Goal: Participate in discussion: Engage in conversation with other users on a specific topic

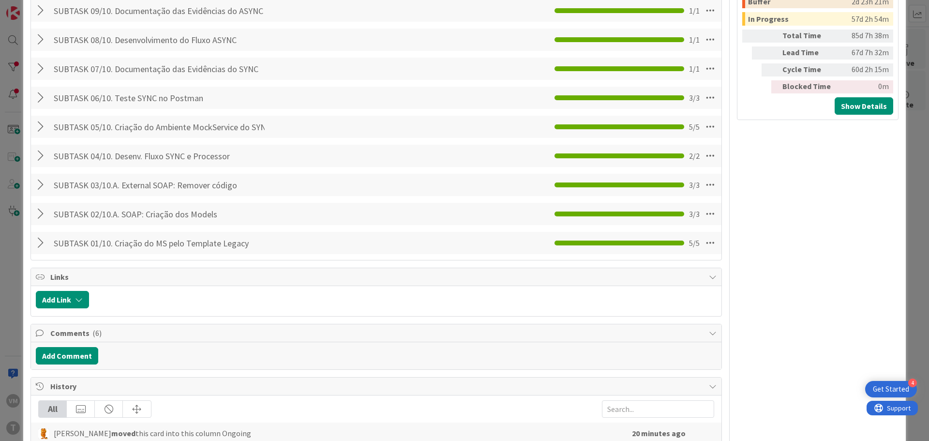
scroll to position [677, 0]
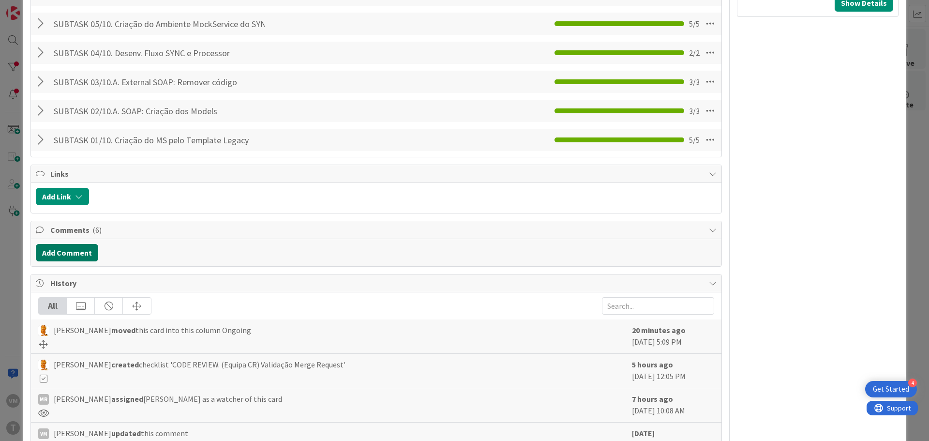
click at [73, 124] on button "Add Comment" at bounding box center [67, 252] width 62 height 17
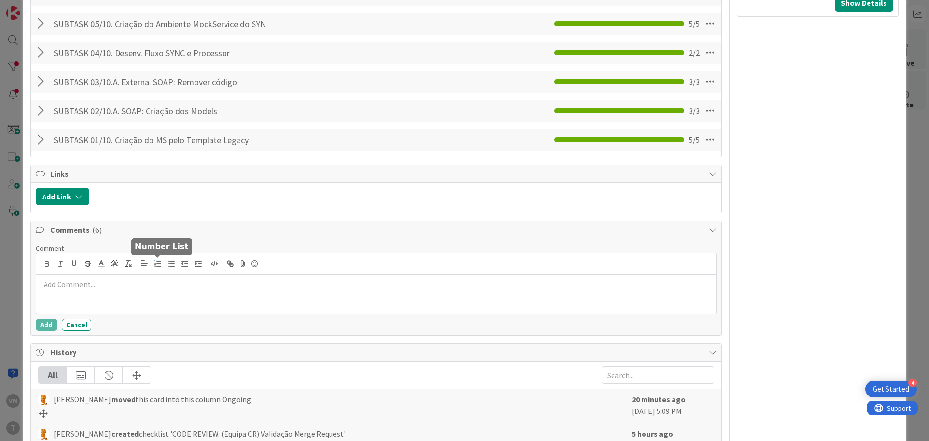
click at [163, 124] on button "button" at bounding box center [158, 264] width 14 height 12
click at [155, 124] on li at bounding box center [382, 295] width 660 height 11
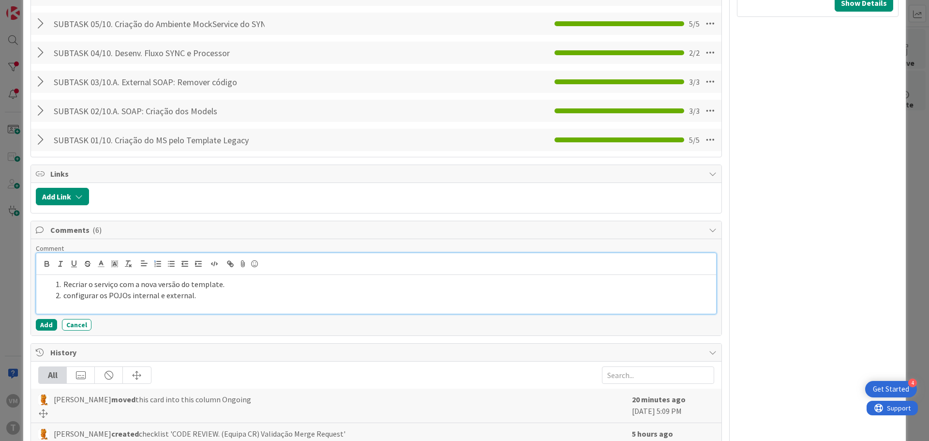
click at [62, 124] on li "configurar os POJOs internal e external." at bounding box center [382, 295] width 660 height 11
click at [217, 124] on li "Configurar os POJOs internal e external." at bounding box center [382, 295] width 660 height 11
click at [106, 124] on li at bounding box center [382, 305] width 660 height 11
click at [191, 124] on li "C" at bounding box center [382, 305] width 660 height 11
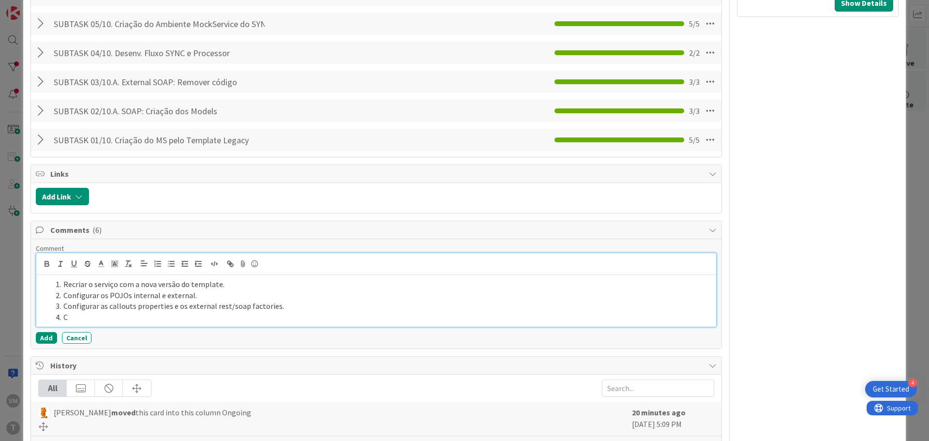
click at [148, 124] on li "C" at bounding box center [382, 317] width 660 height 11
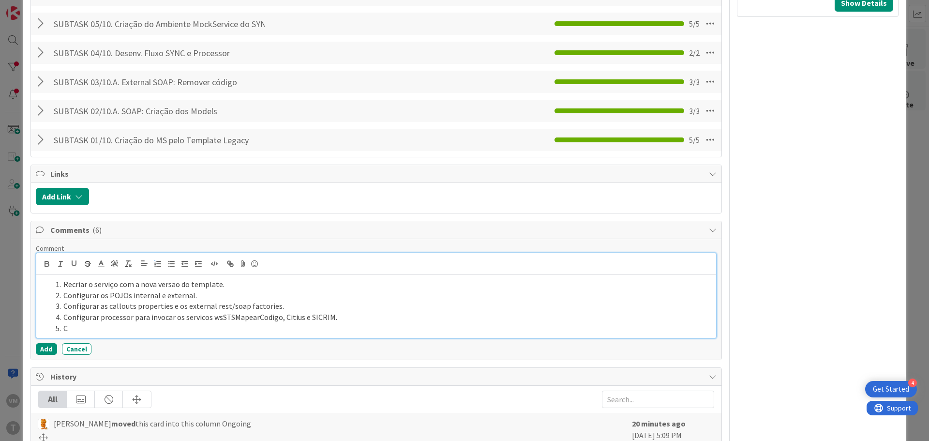
click at [223, 124] on li "C" at bounding box center [382, 328] width 660 height 11
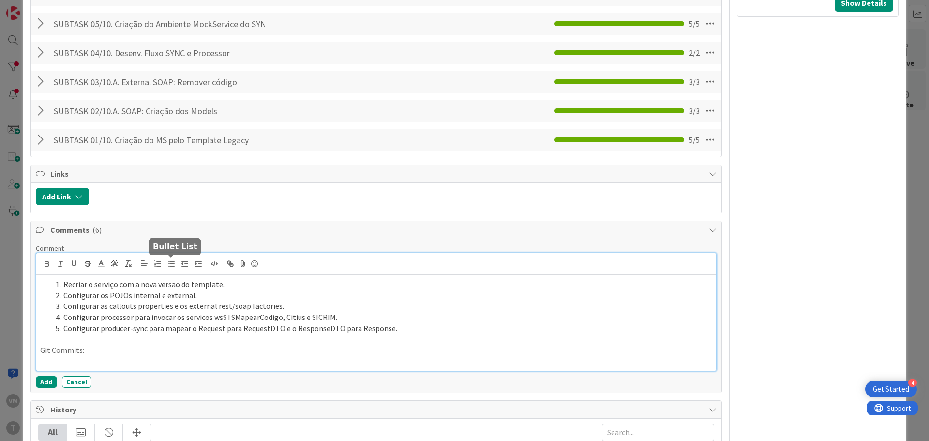
click at [169, 124] on icon "button" at bounding box center [171, 263] width 9 height 9
click at [80, 124] on li at bounding box center [382, 361] width 660 height 11
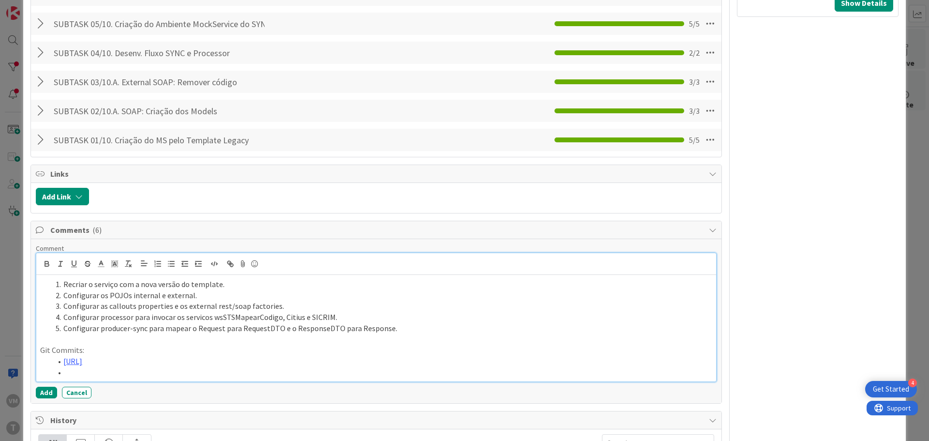
click at [141, 124] on li at bounding box center [382, 372] width 660 height 11
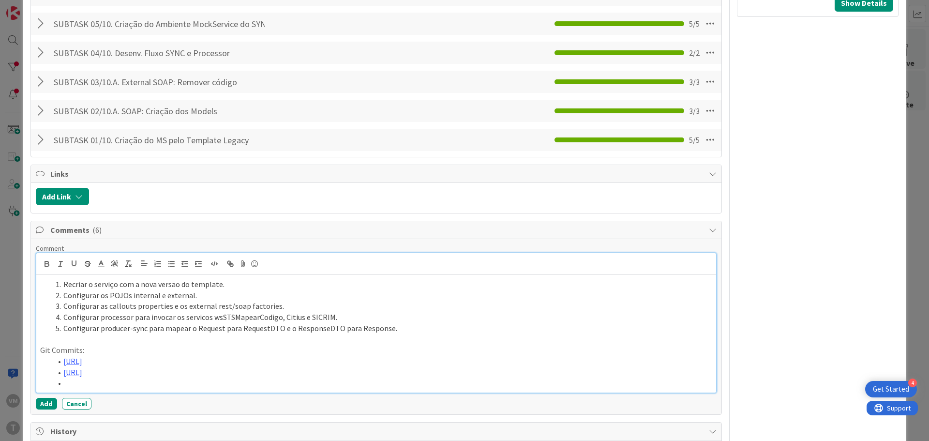
click at [163, 124] on li at bounding box center [382, 382] width 660 height 11
click at [113, 124] on li at bounding box center [382, 393] width 660 height 11
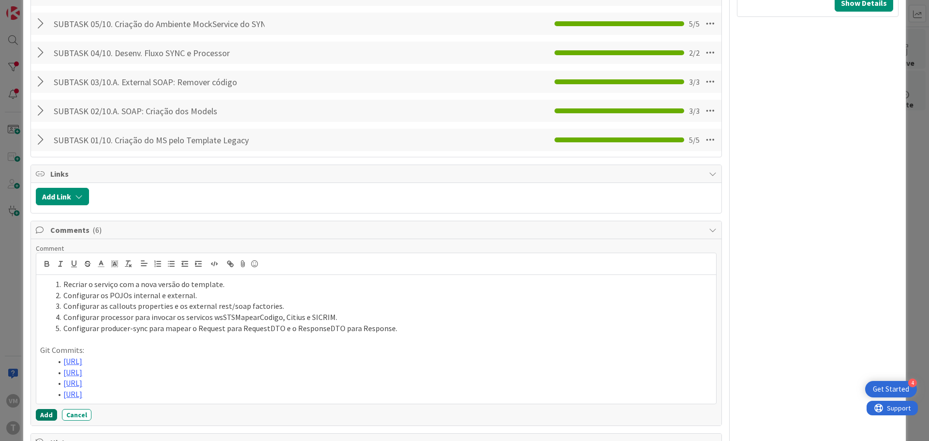
click at [42, 124] on button "Add" at bounding box center [46, 415] width 21 height 12
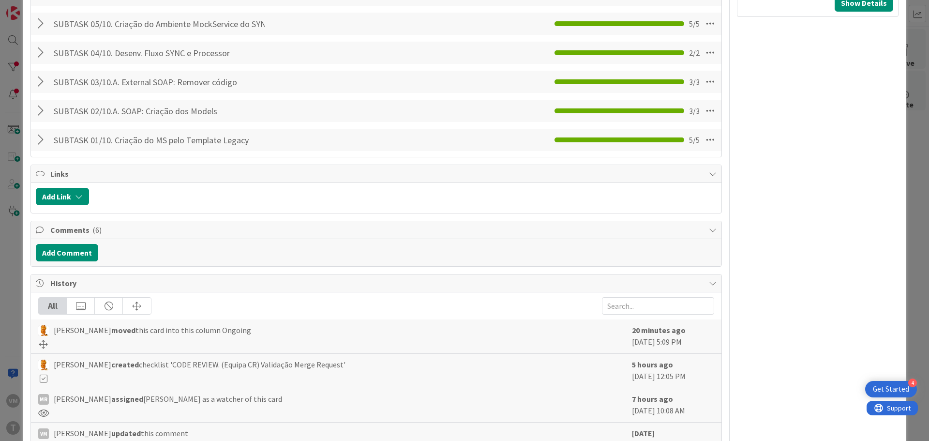
type textarea "x"
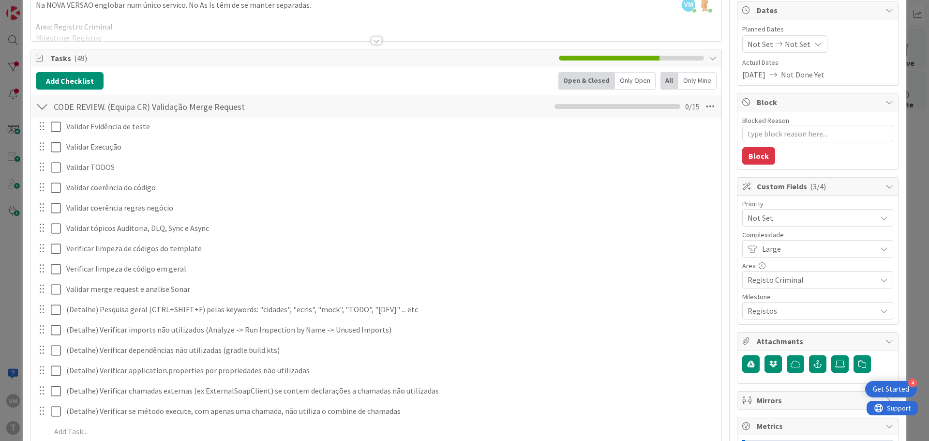
scroll to position [0, 0]
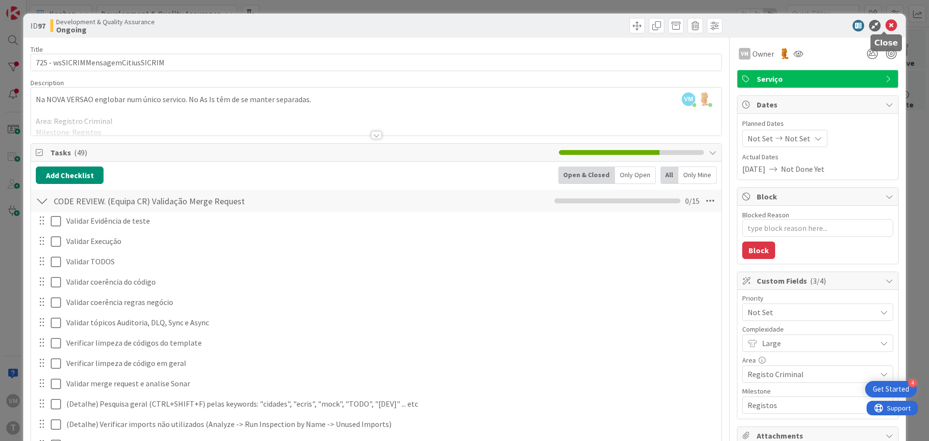
click at [365, 27] on icon at bounding box center [891, 26] width 12 height 12
